Goal: Transaction & Acquisition: Purchase product/service

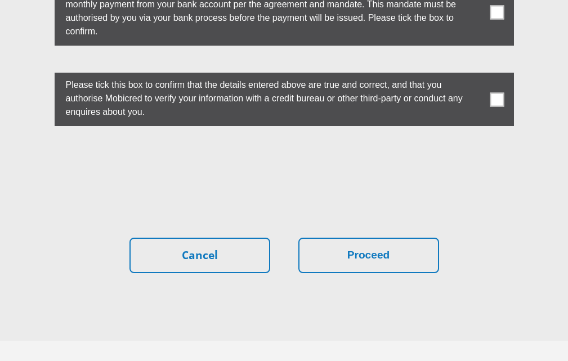
scroll to position [3407, 0]
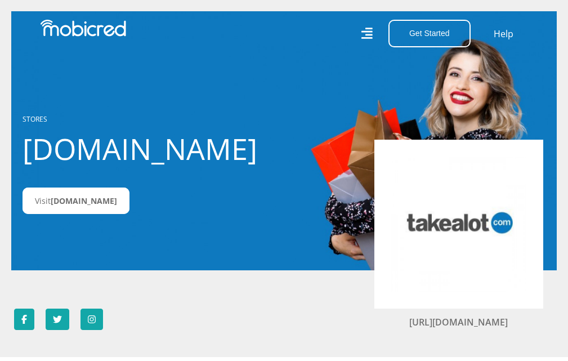
click at [371, 38] on icon at bounding box center [367, 34] width 12 height 12
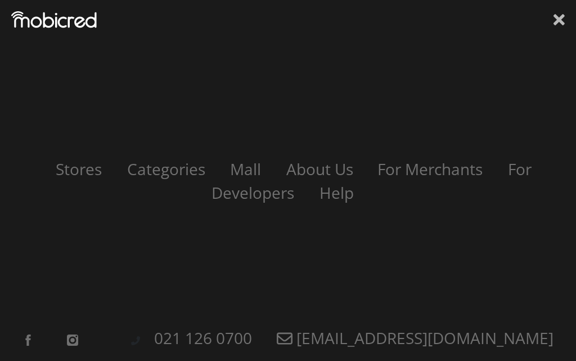
click at [560, 23] on icon at bounding box center [559, 19] width 11 height 11
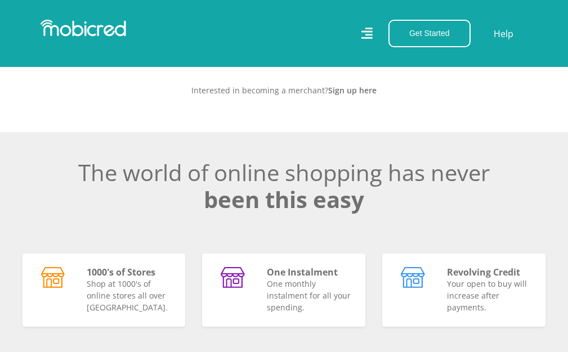
scroll to position [506, 0]
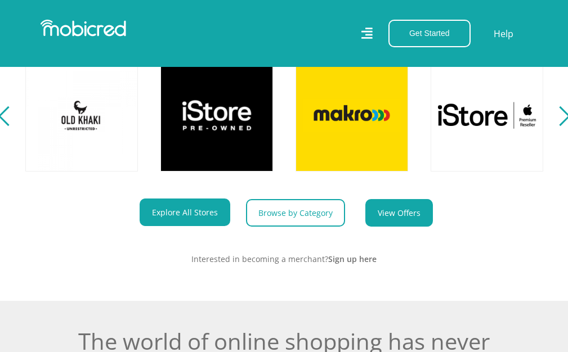
click at [389, 222] on link "View Offers" at bounding box center [399, 213] width 68 height 28
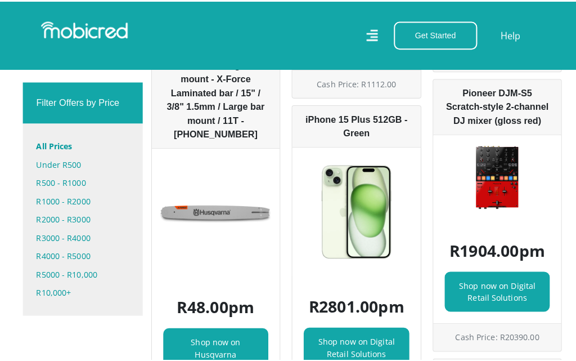
scroll to position [675, 0]
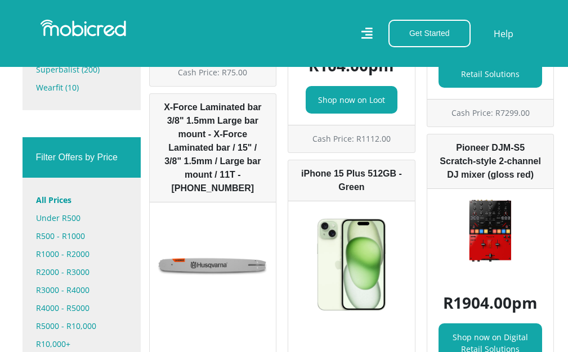
click at [365, 35] on icon at bounding box center [366, 33] width 11 height 16
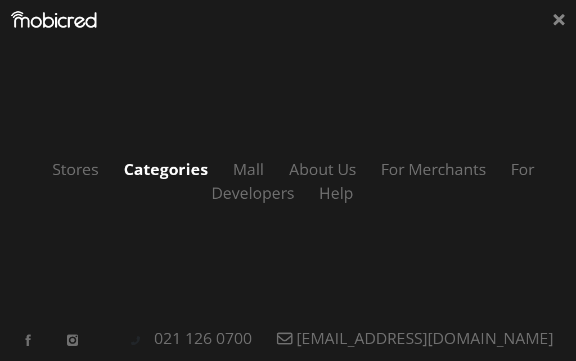
click at [138, 173] on link "Categories" at bounding box center [166, 168] width 107 height 21
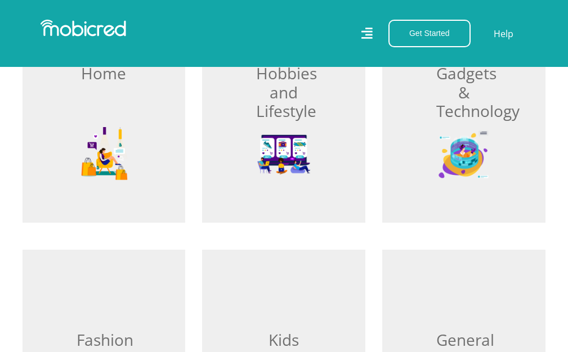
scroll to position [394, 0]
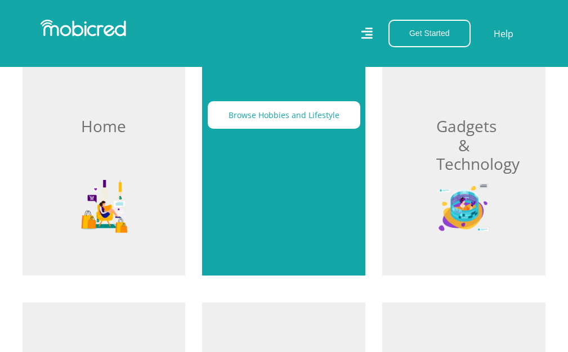
click at [284, 164] on div "Browse Hobbies and Lifestyle" at bounding box center [283, 156] width 163 height 240
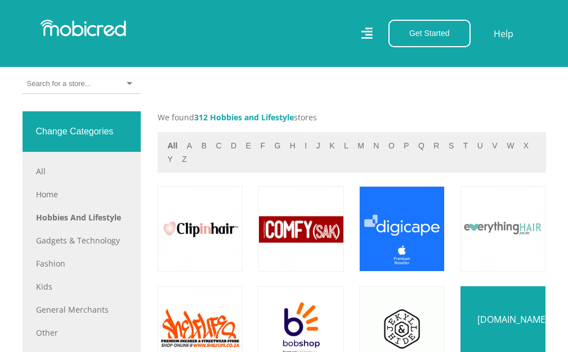
scroll to position [628, 0]
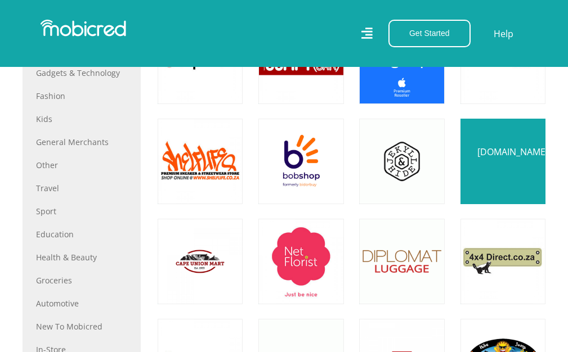
click at [505, 168] on link at bounding box center [502, 161] width 100 height 100
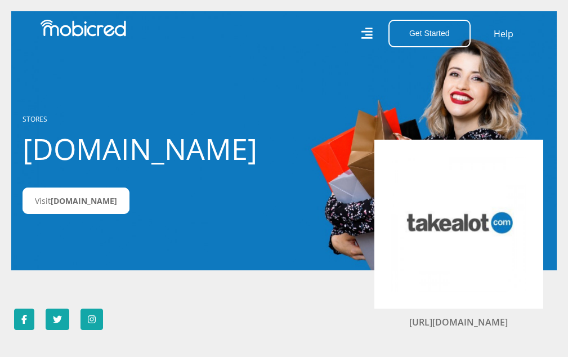
click at [368, 32] on icon at bounding box center [366, 33] width 11 height 11
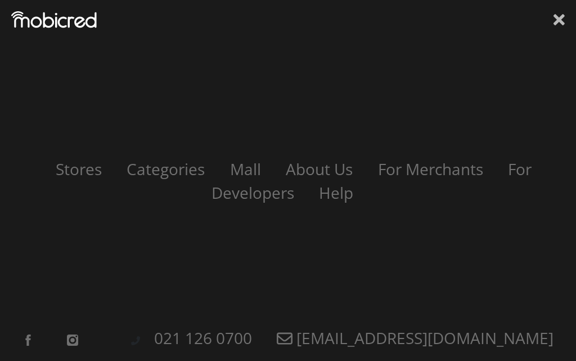
click at [558, 21] on icon at bounding box center [559, 19] width 11 height 11
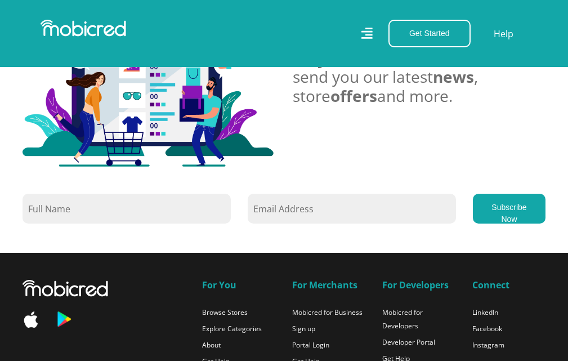
scroll to position [1064, 0]
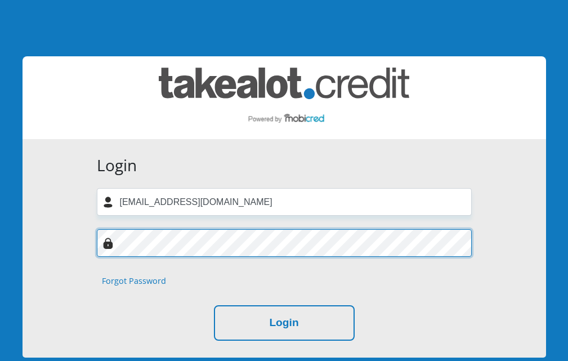
click at [94, 238] on div at bounding box center [284, 243] width 392 height 28
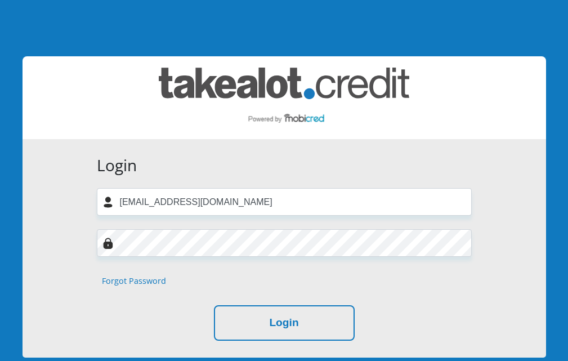
drag, startPoint x: 132, startPoint y: 324, endPoint x: 149, endPoint y: 319, distance: 17.6
click at [132, 324] on div "Login" at bounding box center [284, 322] width 375 height 35
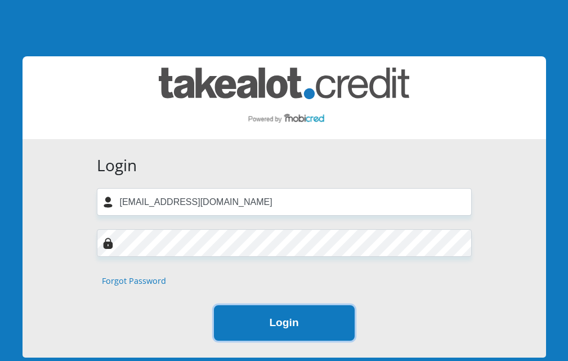
click at [269, 323] on button "Login" at bounding box center [284, 322] width 141 height 35
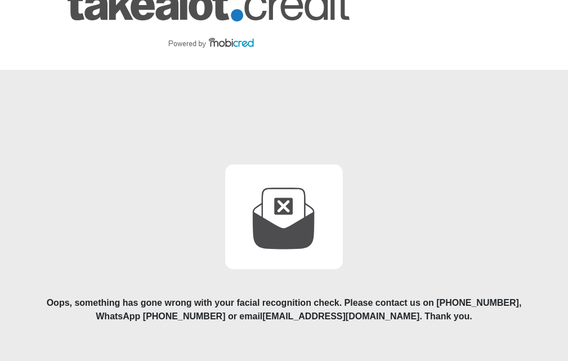
scroll to position [56, 0]
